Goal: Check status: Check status

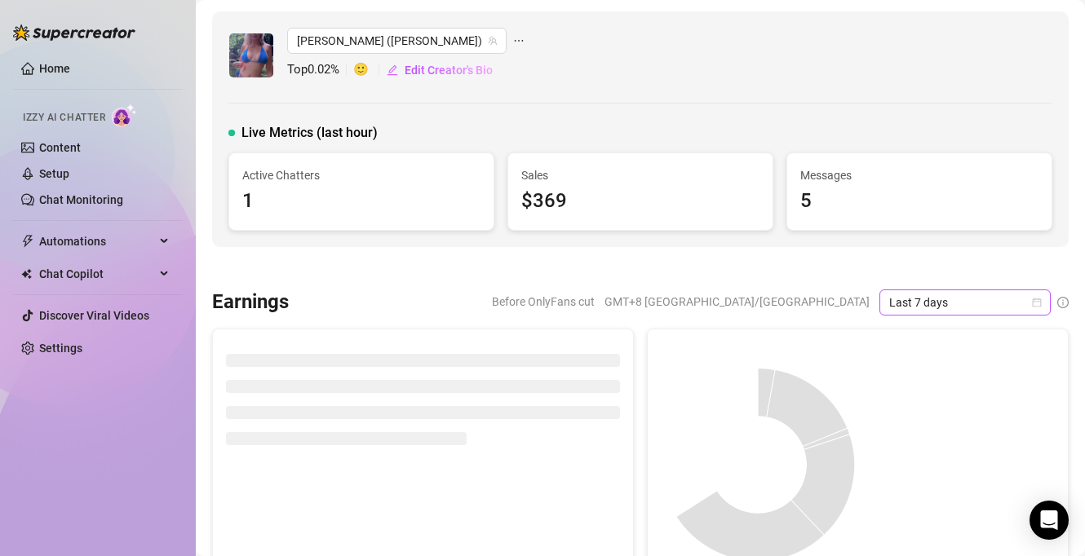
click at [899, 305] on span "Last 7 days" at bounding box center [965, 302] width 152 height 24
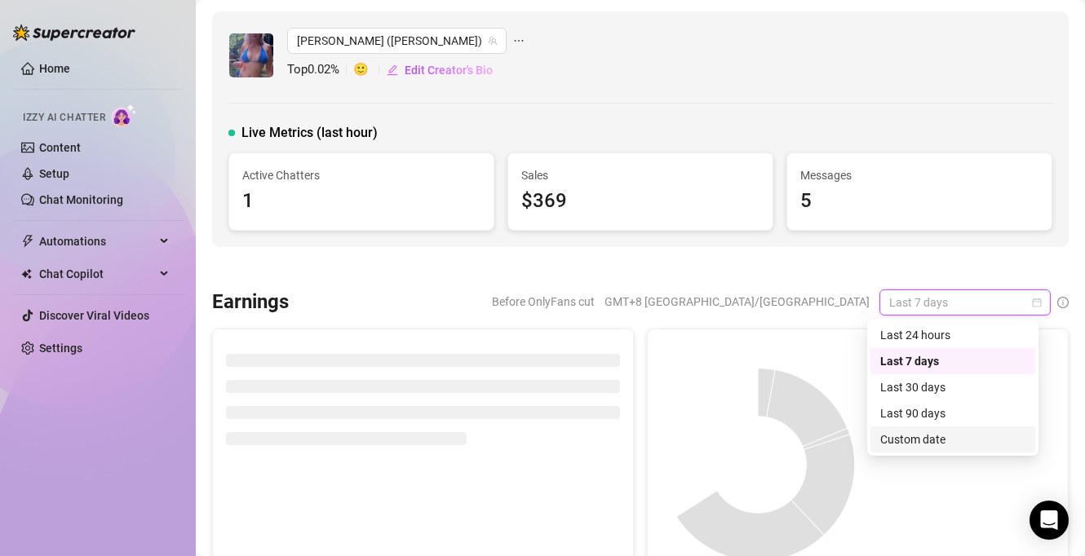
click at [905, 440] on div "Custom date" at bounding box center [952, 440] width 145 height 18
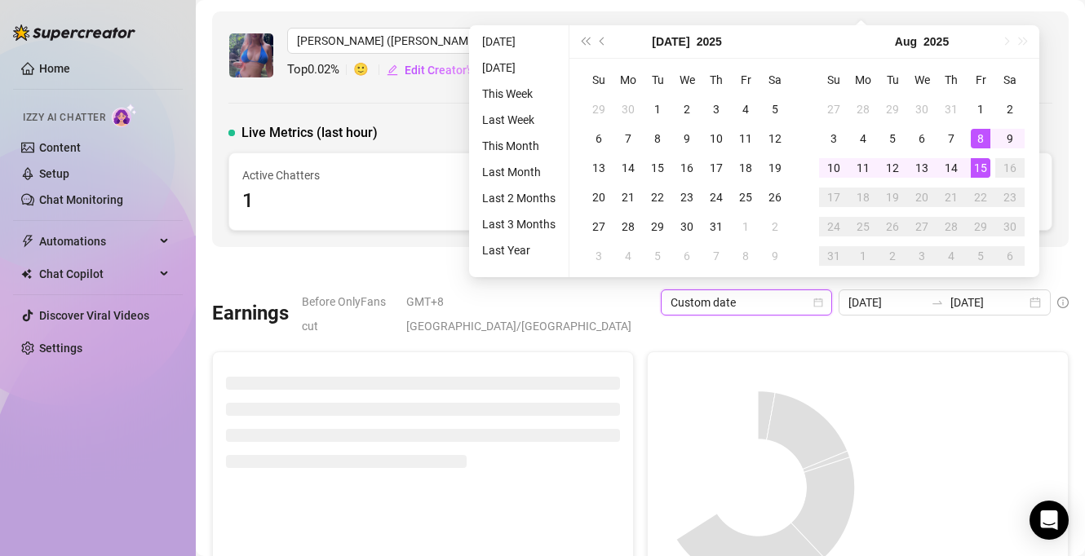
type input "[DATE]"
click at [984, 165] on div "15" at bounding box center [981, 168] width 20 height 20
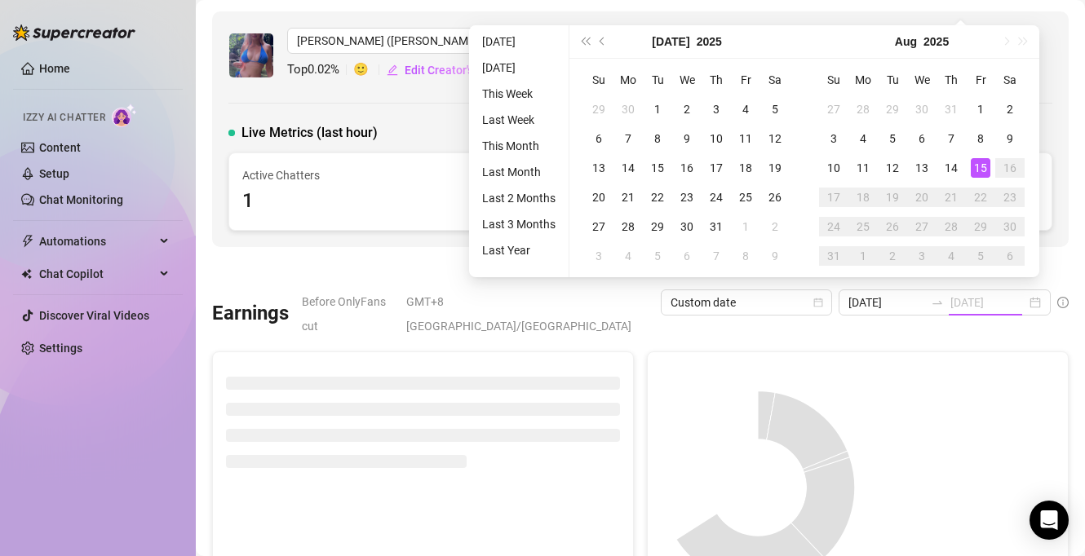
click at [978, 172] on div "15" at bounding box center [981, 168] width 20 height 20
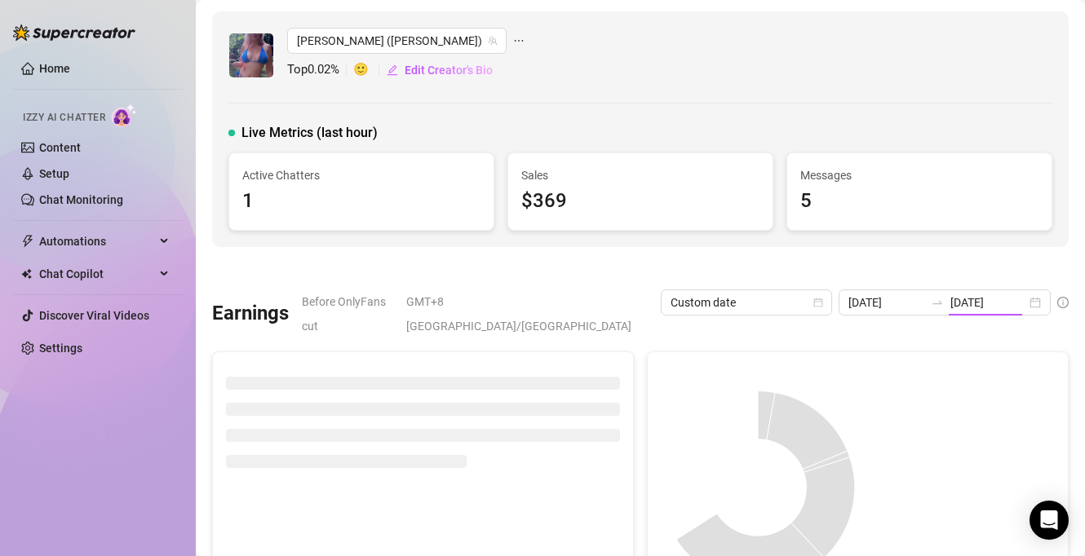
type input "[DATE]"
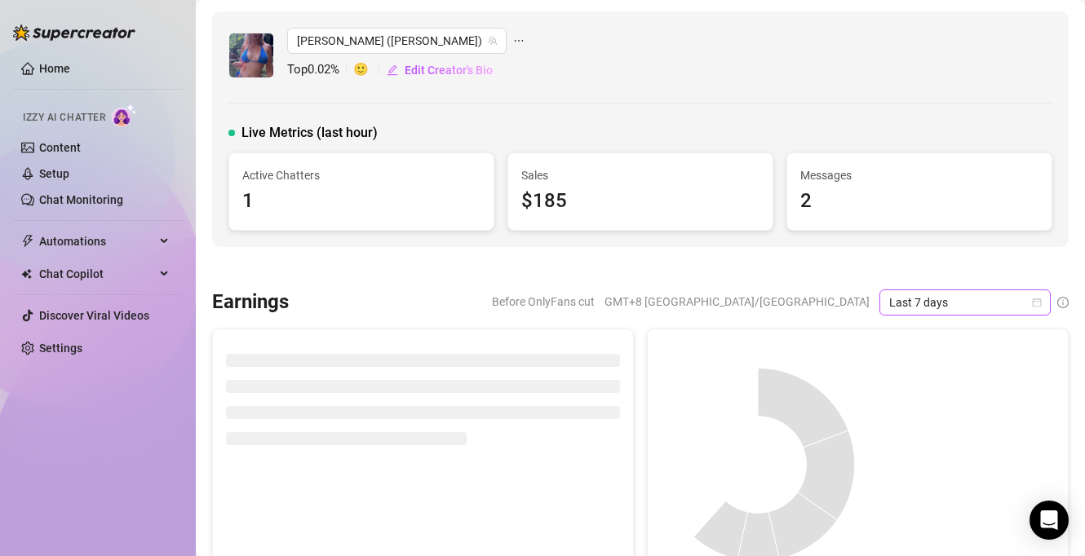
click at [918, 301] on span "Last 7 days" at bounding box center [965, 302] width 152 height 24
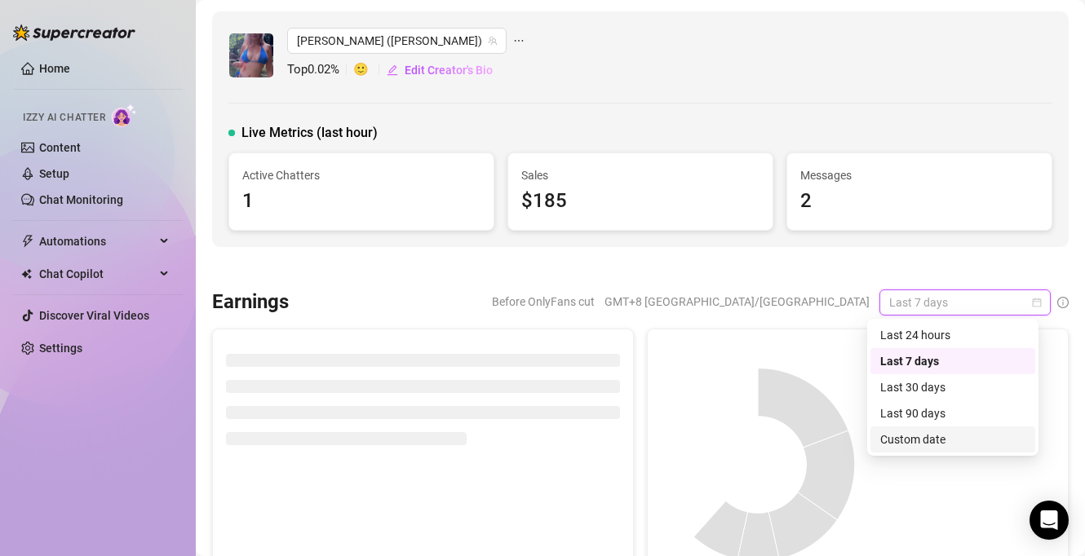
click at [905, 439] on div "Custom date" at bounding box center [952, 440] width 145 height 18
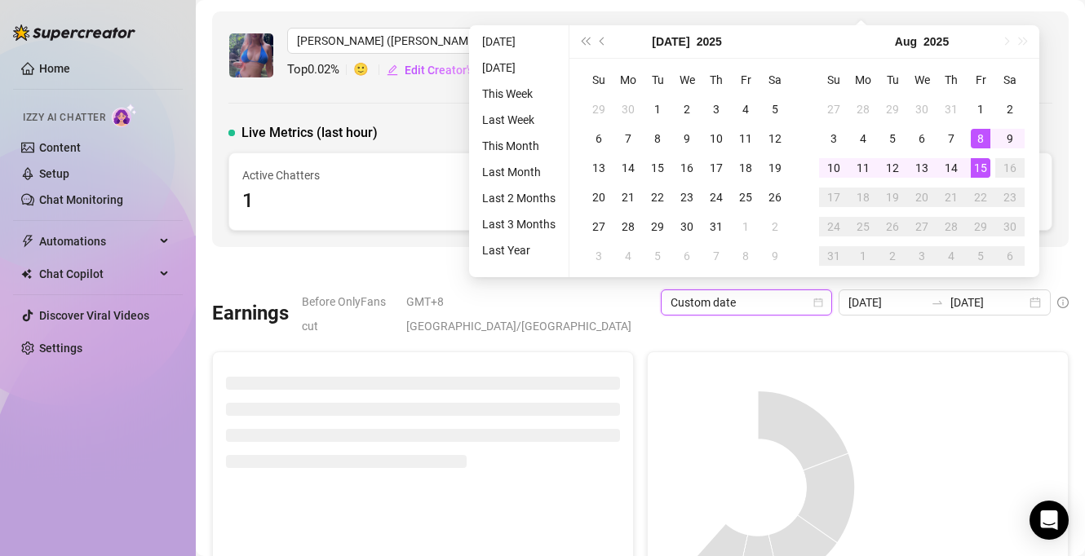
type input "[DATE]"
click at [979, 170] on div "15" at bounding box center [981, 168] width 20 height 20
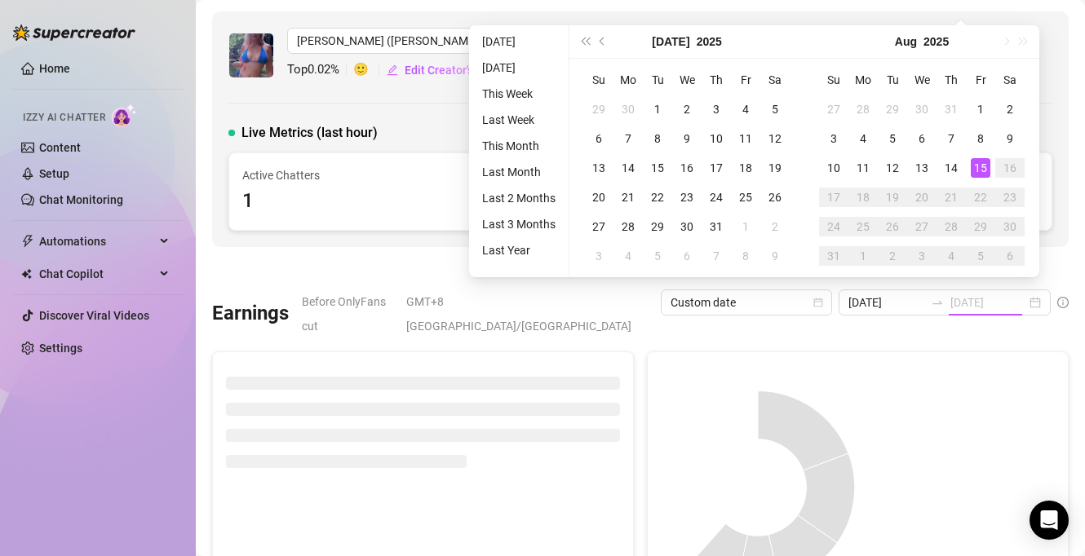
click at [981, 166] on div "15" at bounding box center [981, 168] width 20 height 20
type input "[DATE]"
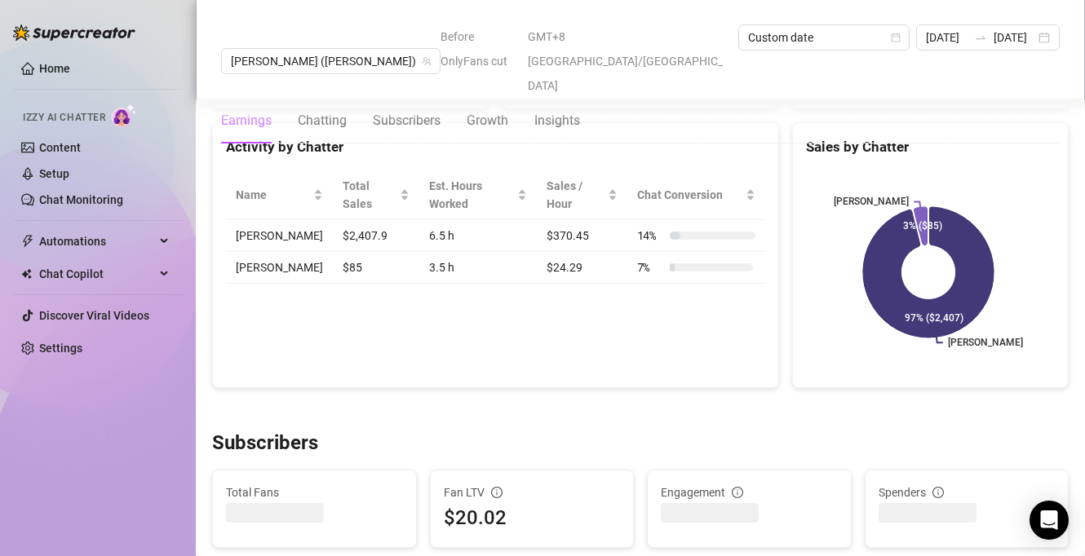
scroll to position [691, 0]
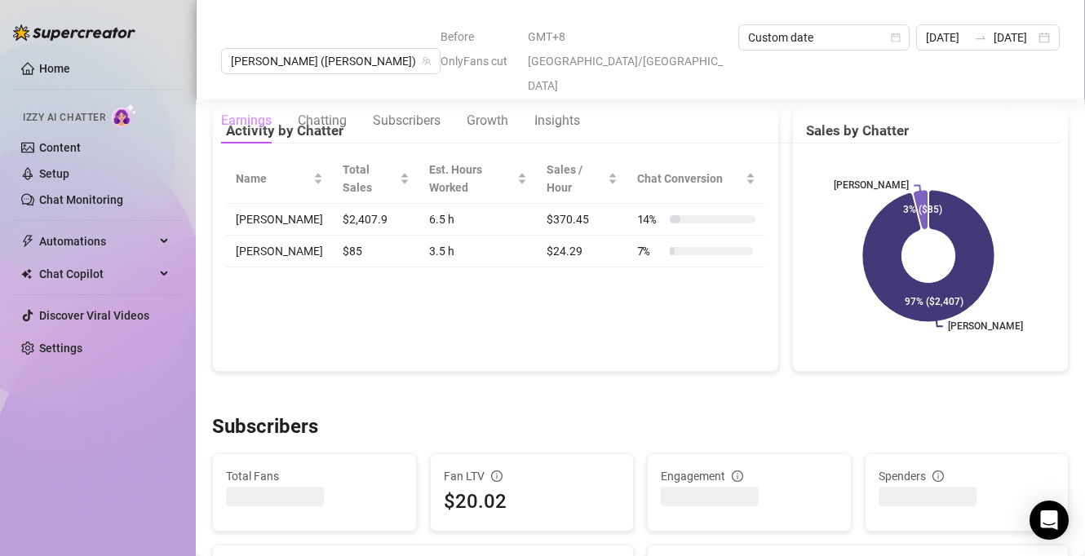
click at [333, 236] on td "$85" at bounding box center [376, 252] width 86 height 32
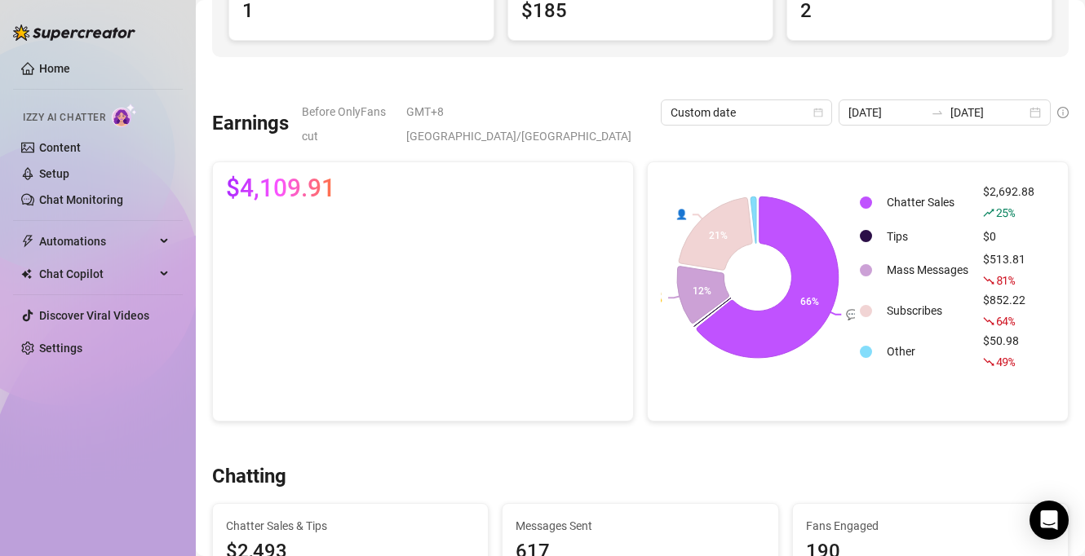
scroll to position [0, 0]
